Goal: Task Accomplishment & Management: Use online tool/utility

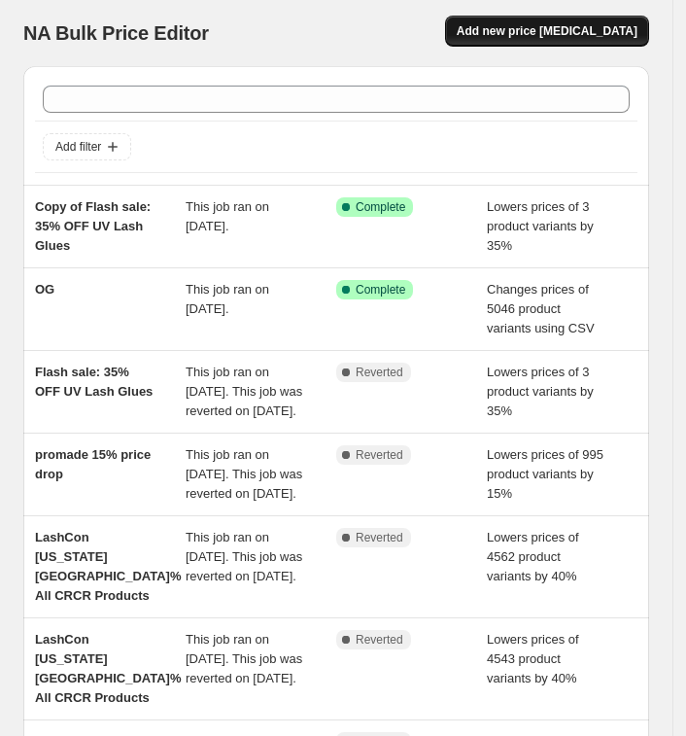
click at [584, 29] on span "Add new price [MEDICAL_DATA]" at bounding box center [547, 31] width 181 height 16
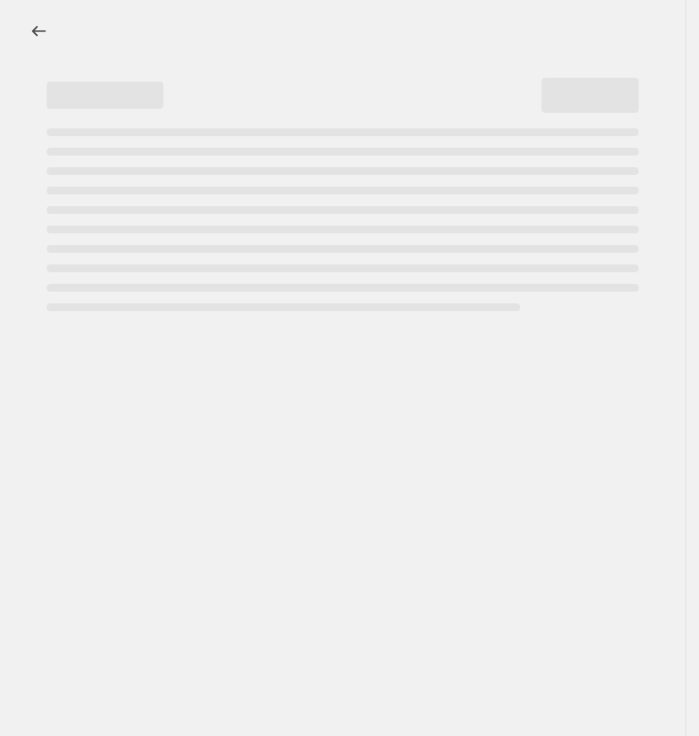
select select "percentage"
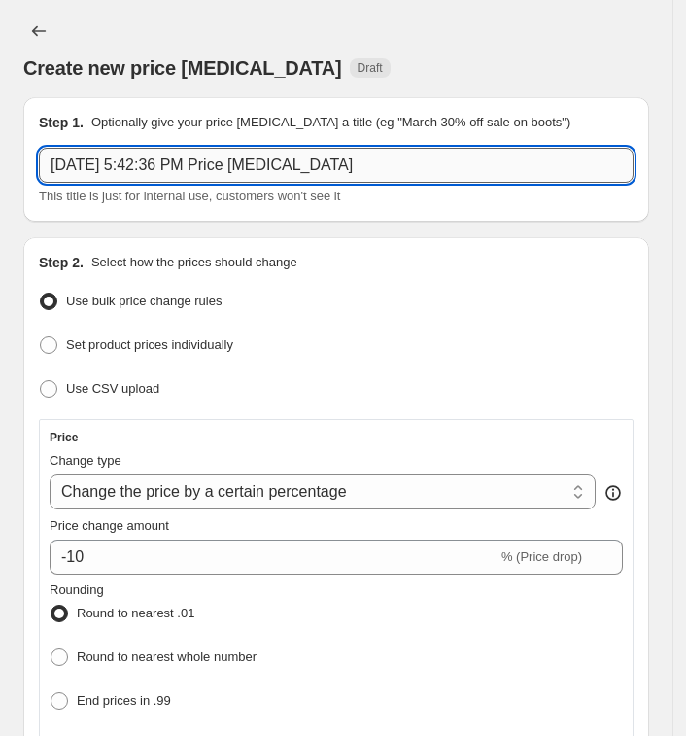
click at [294, 159] on input "[DATE] 5:42:36 PM Price [MEDICAL_DATA]" at bounding box center [336, 165] width 595 height 35
paste input "FS: Brown lashes are at $14.99 / tray (16-19/10/2025)"
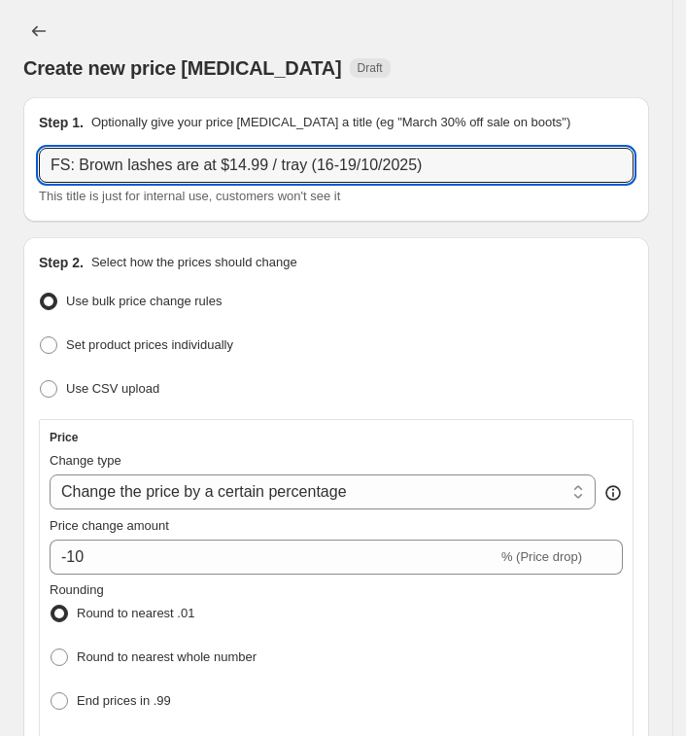
type input "FS: Brown lashes are at $14.99 / tray (16-19/10/2025)"
click at [194, 480] on select "Change the price to a certain amount Change the price by a certain amount Chang…" at bounding box center [323, 491] width 546 height 35
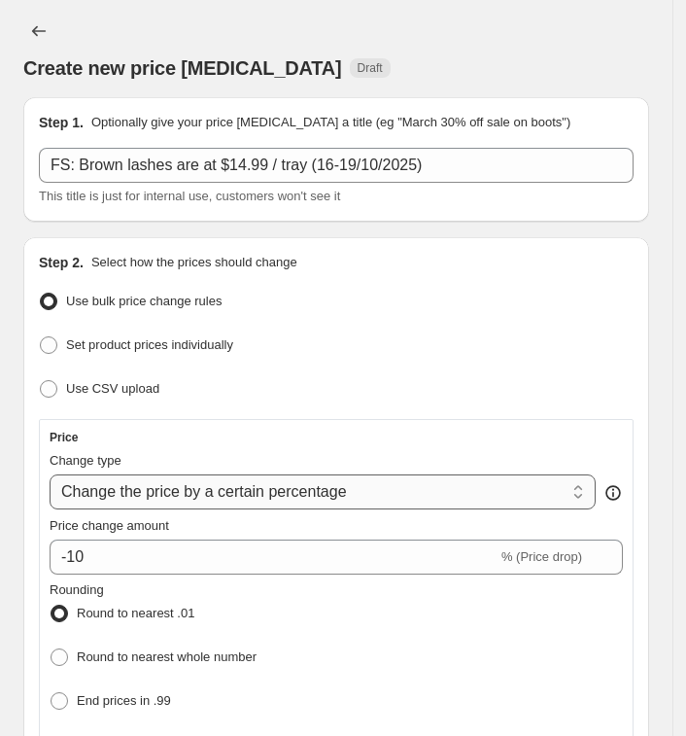
select select "to"
click at [50, 474] on select "Change the price to a certain amount Change the price by a certain amount Chang…" at bounding box center [323, 491] width 546 height 35
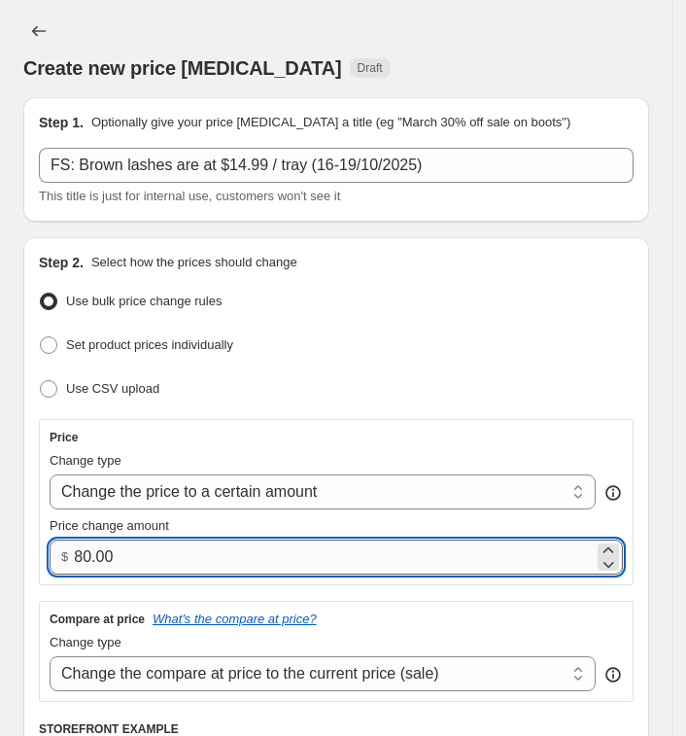
click at [192, 546] on input "80.00" at bounding box center [334, 556] width 520 height 35
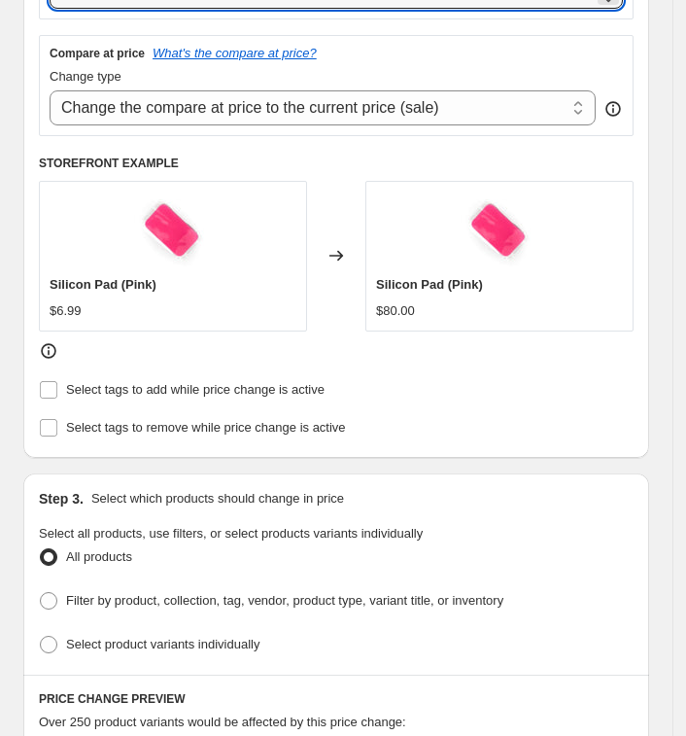
scroll to position [607, 0]
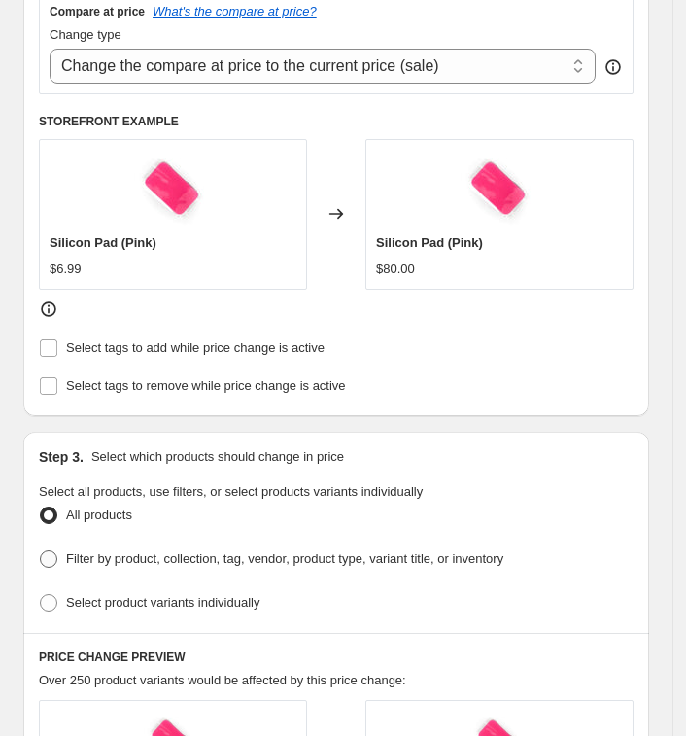
type input "14.99"
click at [117, 553] on span "Filter by product, collection, tag, vendor, product type, variant title, or inv…" at bounding box center [284, 558] width 437 height 15
click at [41, 551] on input "Filter by product, collection, tag, vendor, product type, variant title, or inv…" at bounding box center [40, 550] width 1 height 1
radio input "true"
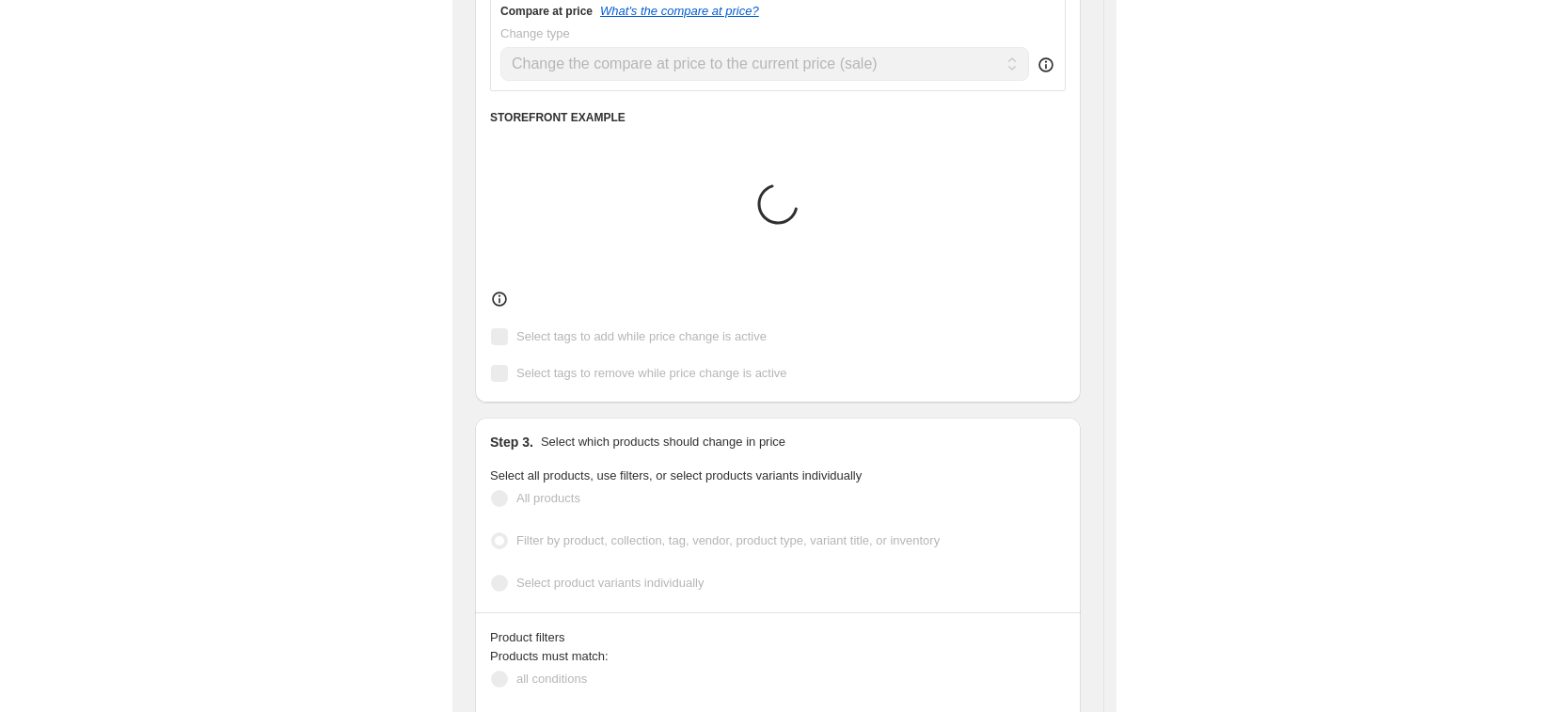
scroll to position [822, 0]
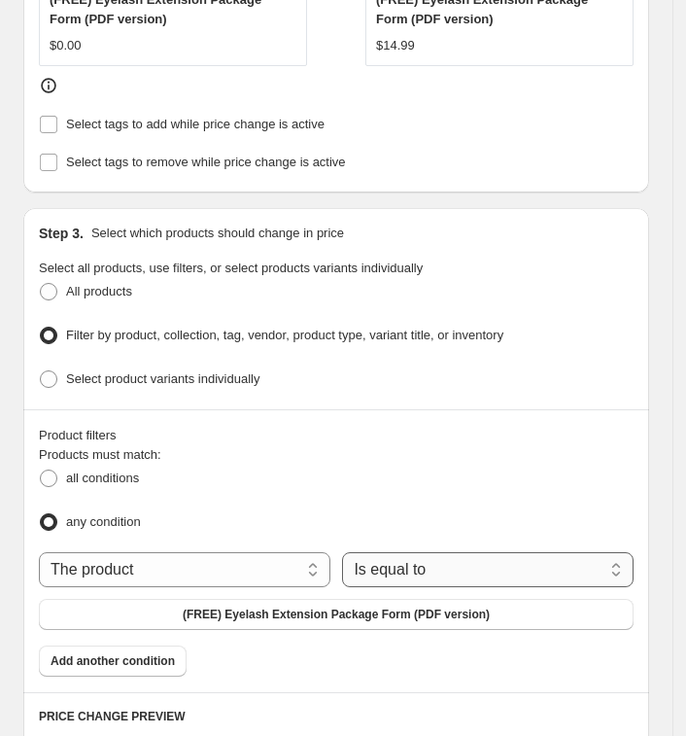
click at [406, 570] on select "Is equal to Is not equal to" at bounding box center [487, 569] width 291 height 35
click at [254, 562] on select "The product The product's collection The product's tag The product's vendor The…" at bounding box center [184, 569] width 291 height 35
select select "collection"
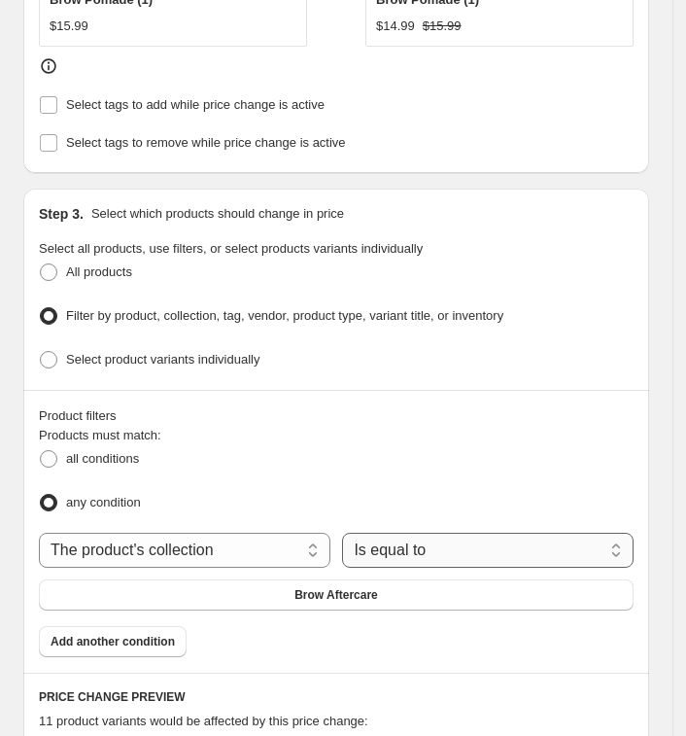
click at [441, 538] on select "Is equal to Is not equal to" at bounding box center [487, 549] width 291 height 35
click at [237, 587] on button "Brow Aftercare" at bounding box center [336, 594] width 595 height 31
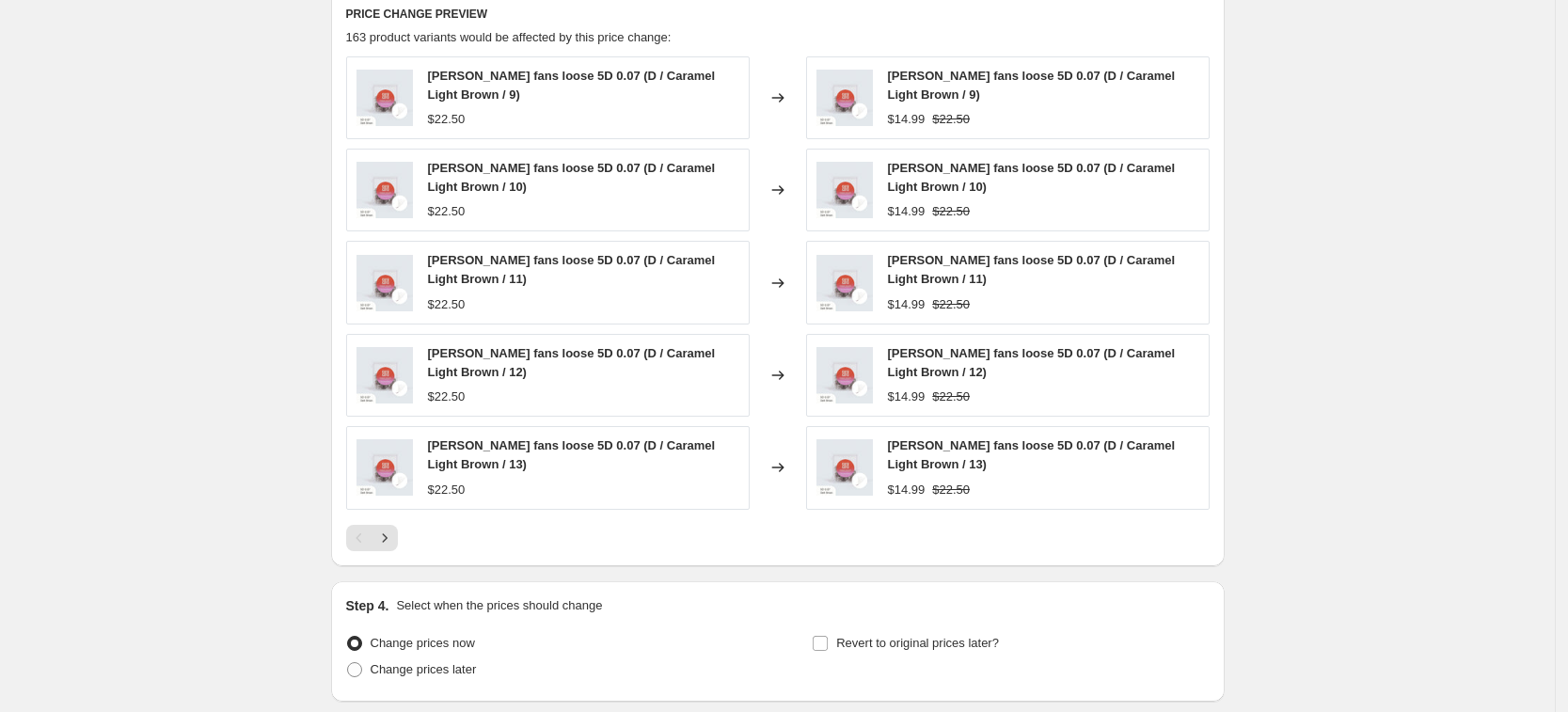
scroll to position [1235, 0]
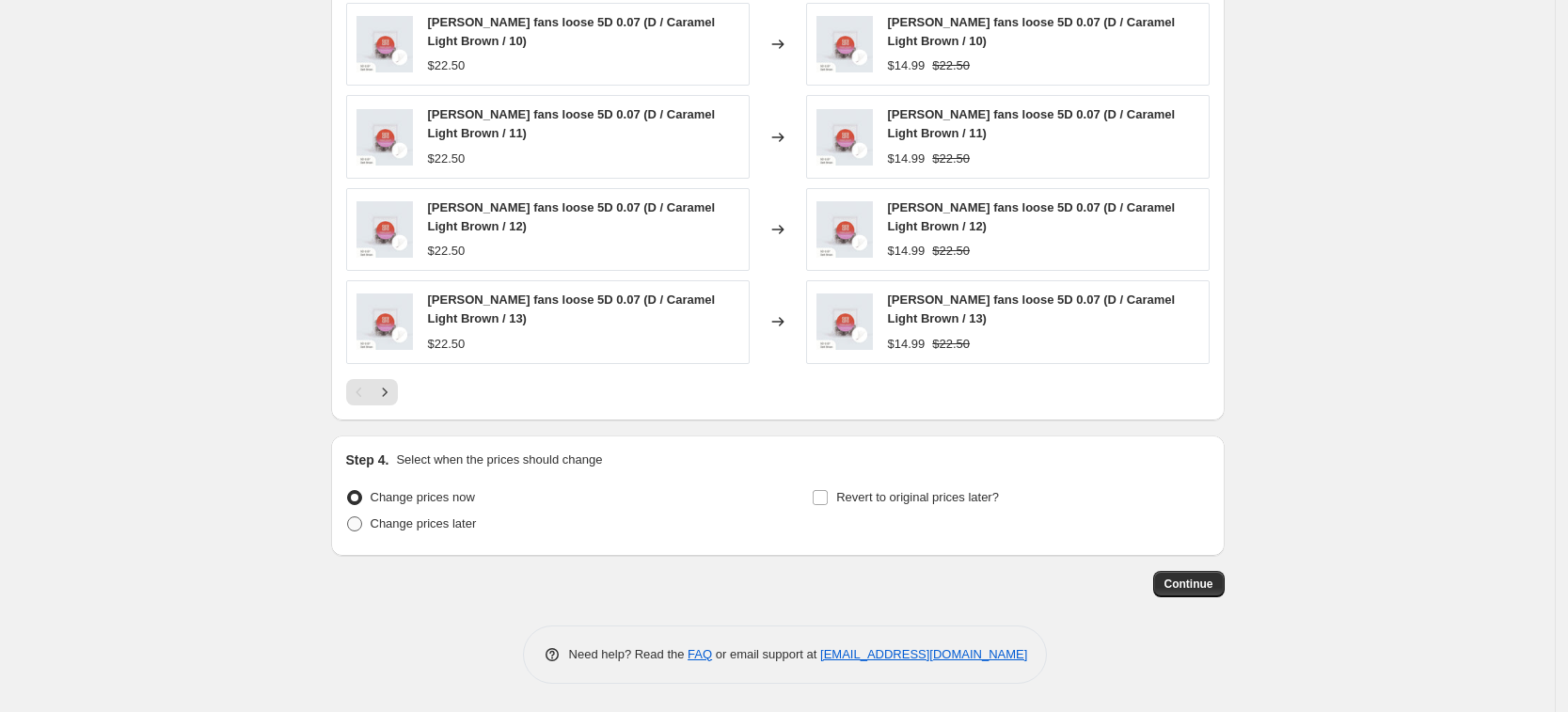
click at [453, 516] on span "Change prices later" at bounding box center [424, 522] width 106 height 15
click at [348, 516] on input "Change prices later" at bounding box center [347, 516] width 1 height 1
radio input "true"
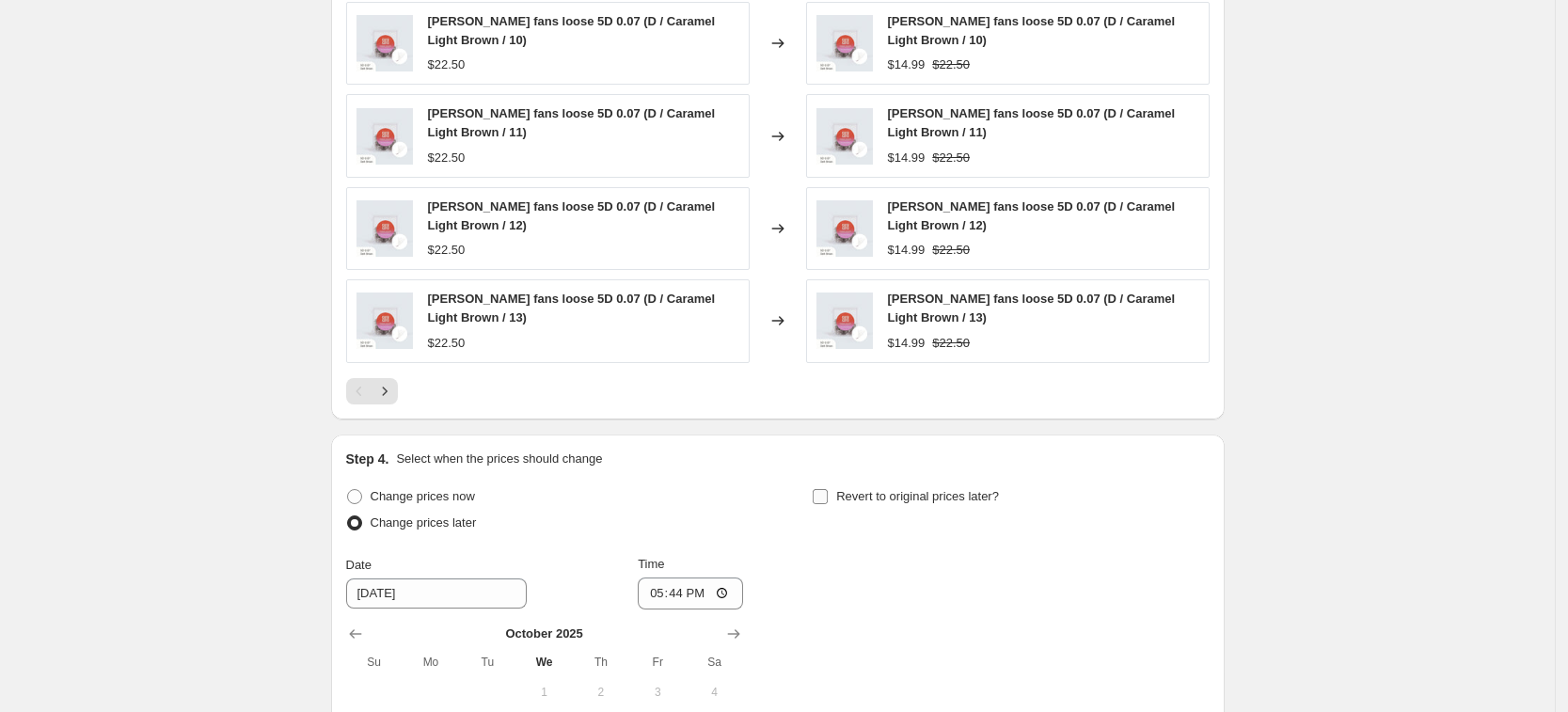
click at [676, 496] on span "Revert to original prices later?" at bounding box center [918, 495] width 163 height 15
click at [676, 496] on input "Revert to original prices later?" at bounding box center [821, 496] width 15 height 15
checkbox input "true"
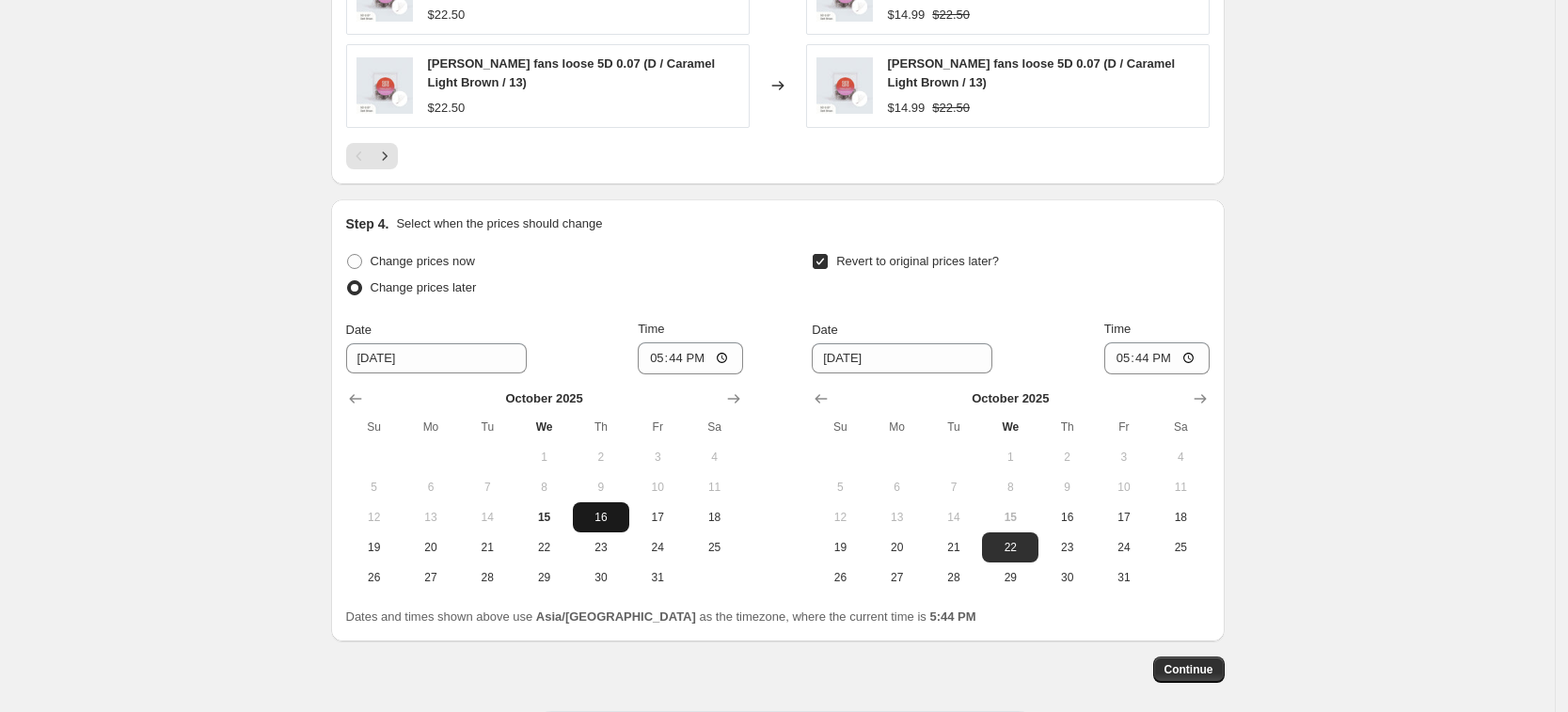
click at [599, 519] on span "16" at bounding box center [601, 518] width 42 height 15
click at [660, 361] on input "17:44" at bounding box center [690, 358] width 106 height 32
type input "10:55"
click at [676, 555] on button "20" at bounding box center [897, 547] width 56 height 30
type input "[DATE]"
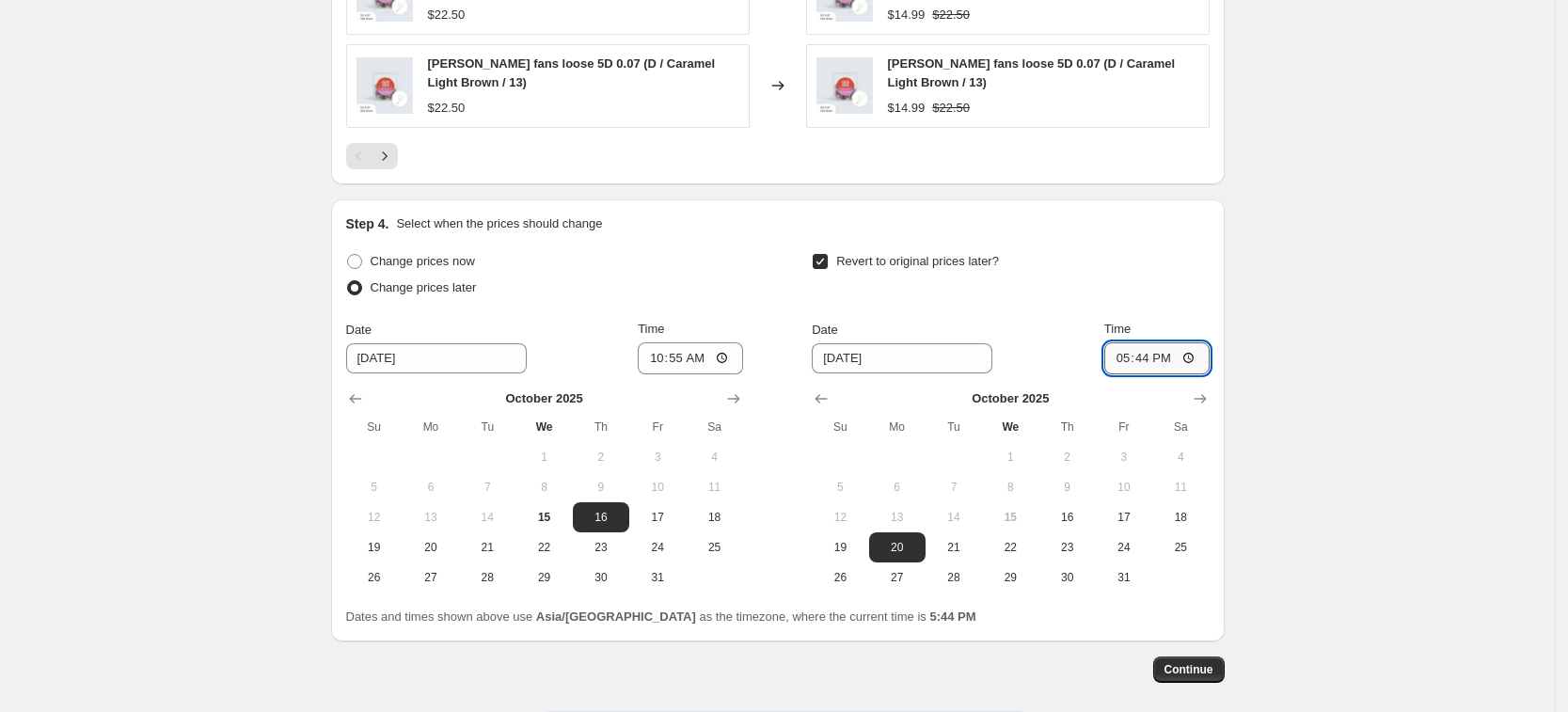
click at [676, 360] on input "17:44" at bounding box center [1157, 358] width 106 height 32
type input "11:00"
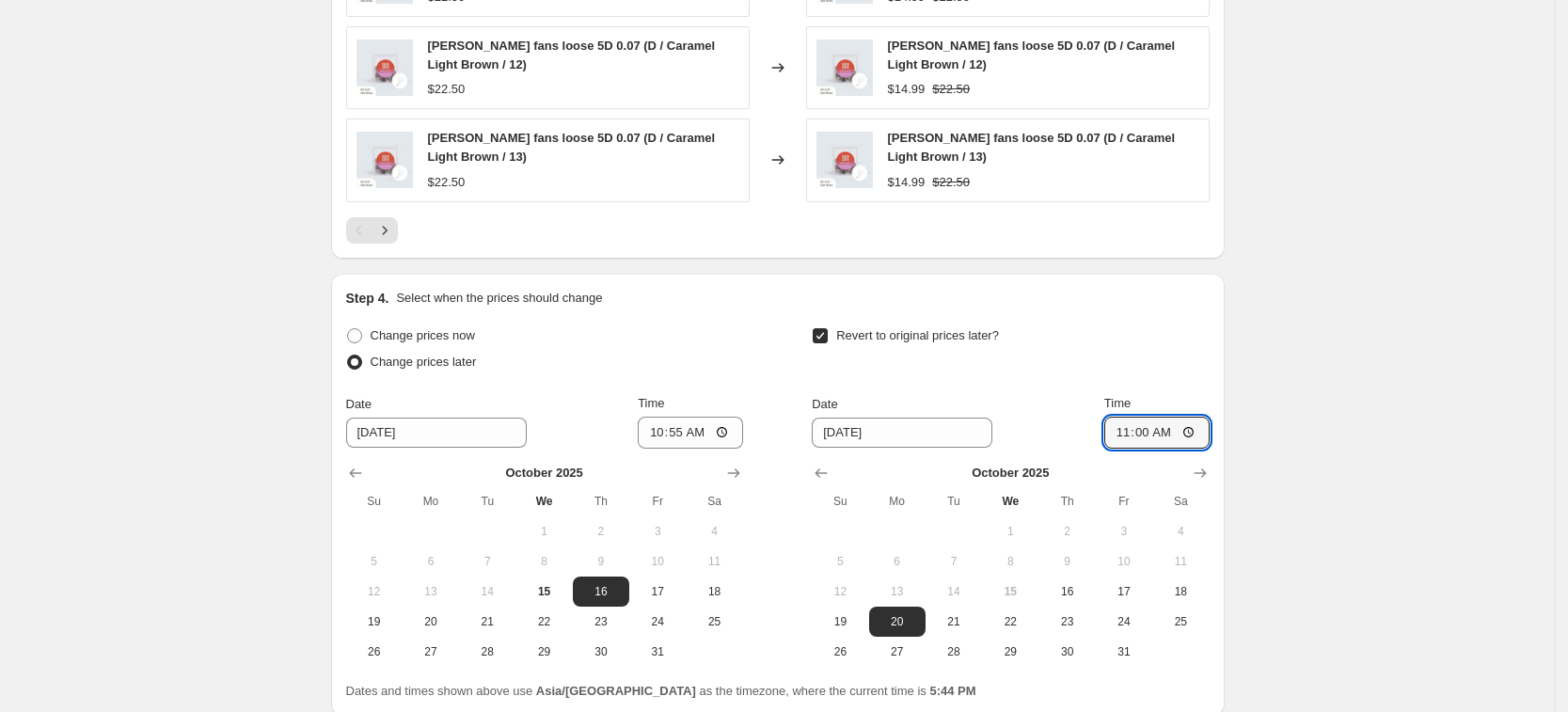
scroll to position [1557, 0]
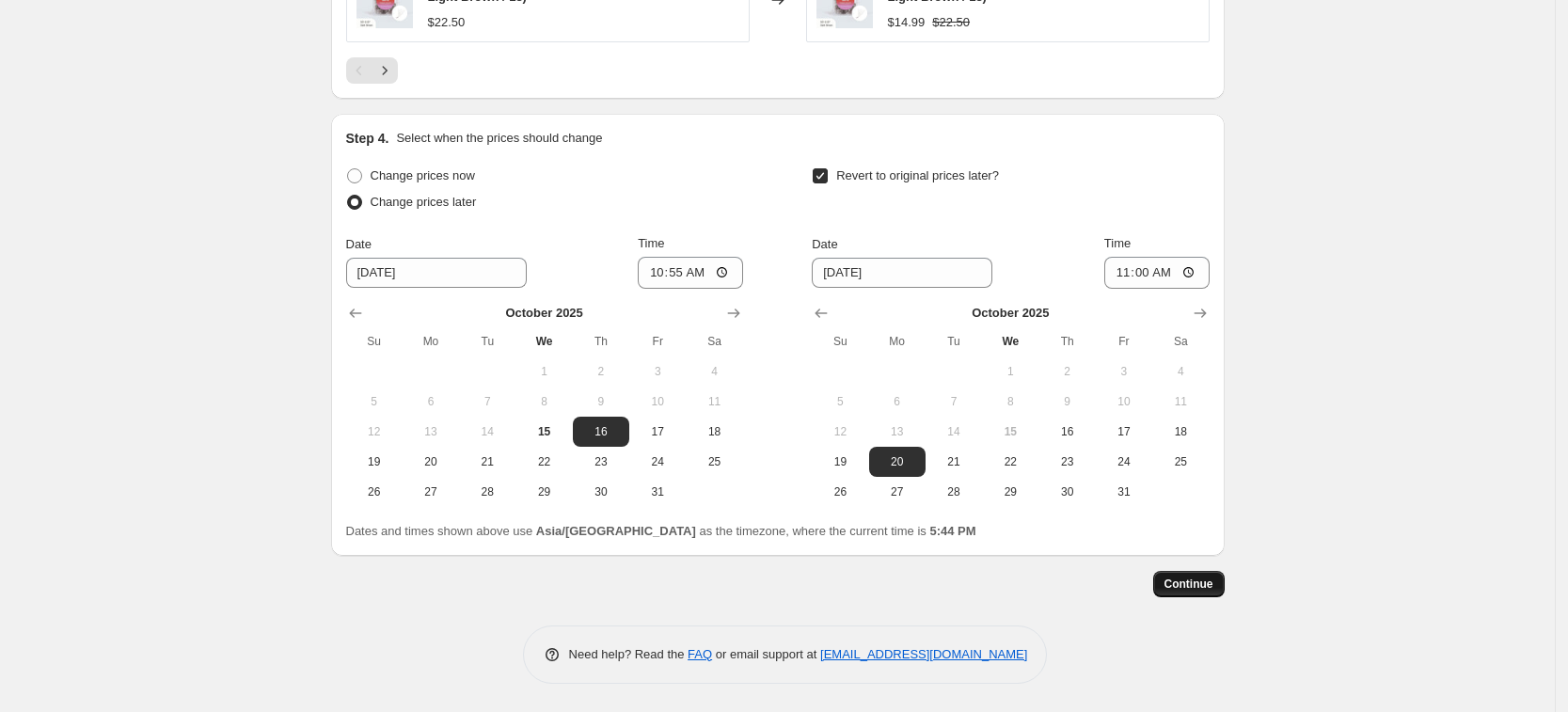
click at [676, 587] on span "Continue" at bounding box center [1189, 584] width 49 height 15
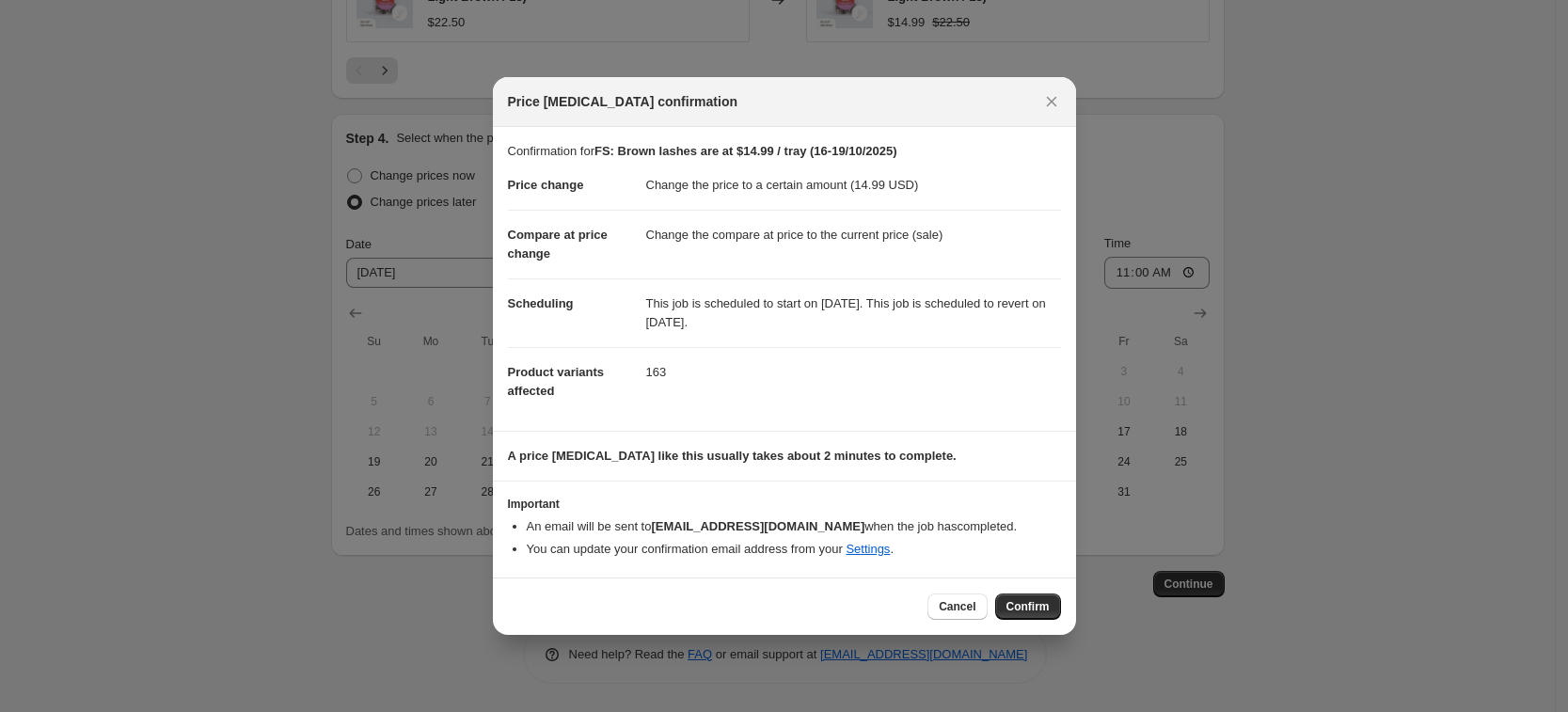
click at [676, 606] on span "Confirm" at bounding box center [1028, 607] width 44 height 15
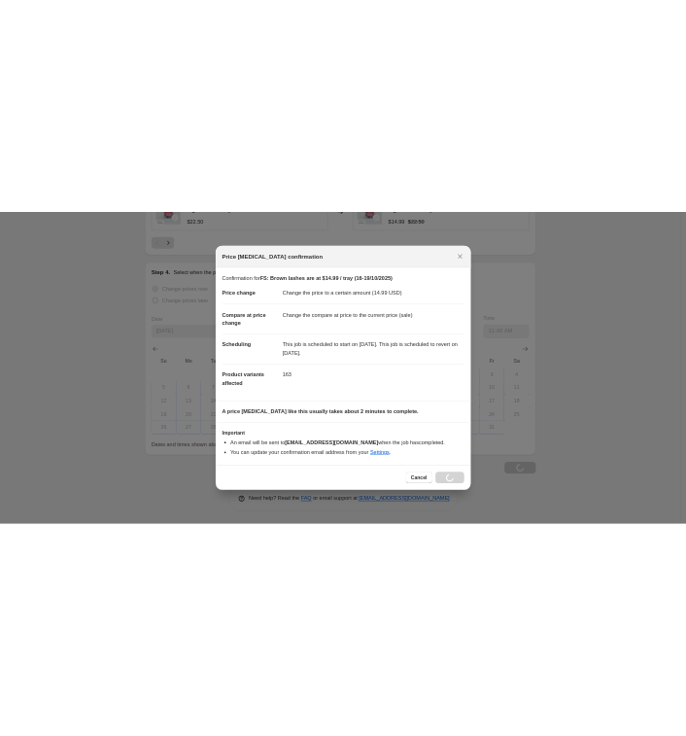
scroll to position [1609, 0]
